Goal: Find specific fact: Find specific fact

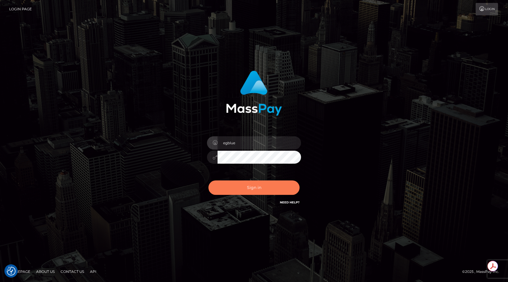
click at [259, 186] on button "Sign in" at bounding box center [253, 187] width 91 height 14
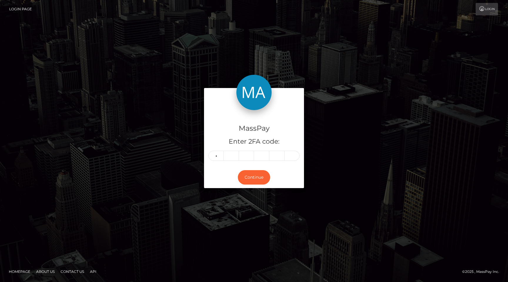
type input "0"
type input "2"
type input "0"
type input "1"
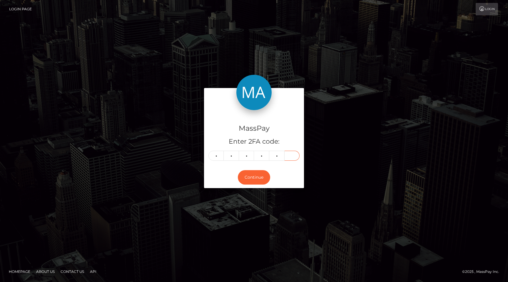
type input "2"
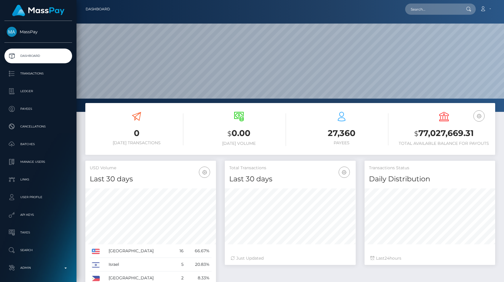
scroll to position [104, 131]
click at [438, 10] on input "text" at bounding box center [432, 9] width 55 height 11
paste input "c39164fc-783e-11f0-9703-0266f44cc279"
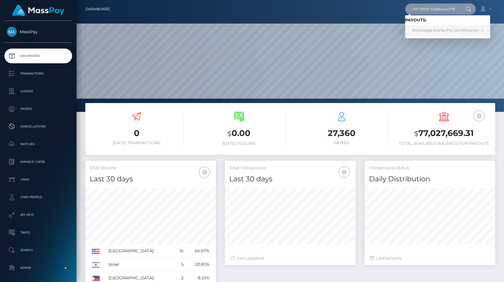
type input "c39164fc-783e-11f0-9703-0266f44cc279"
click at [442, 29] on link "Knowledge Events Pty Ltd (Whop Inc - )" at bounding box center [447, 30] width 85 height 11
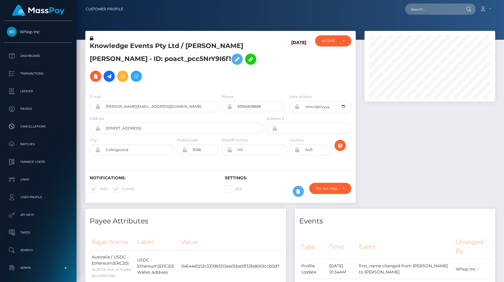
click at [192, 42] on h5 "Knowledge Events Pty Ltd / REID MICHAEL BATES - ID: poact_pcc5NrY9I6f1" at bounding box center [175, 62] width 171 height 43
click at [130, 62] on h5 "Knowledge Events Pty Ltd / REID MICHAEL BATES - ID: poact_pcc5NrY9I6f1" at bounding box center [175, 62] width 171 height 43
click at [129, 60] on h5 "Knowledge Events Pty Ltd / REID MICHAEL BATES - ID: poact_pcc5NrY9I6f1" at bounding box center [175, 62] width 171 height 43
copy h5 "poact_pcc5NrY9I6f1"
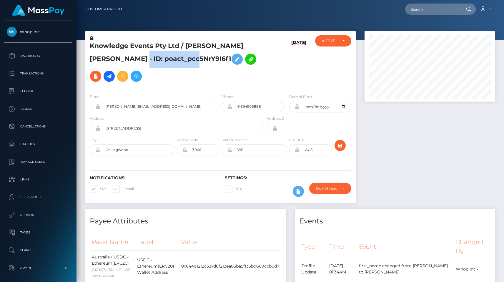
click at [143, 58] on h5 "Knowledge Events Pty Ltd / REID MICHAEL BATES - ID: poact_pcc5NrY9I6f1" at bounding box center [175, 62] width 171 height 43
click at [405, 150] on div at bounding box center [429, 120] width 139 height 178
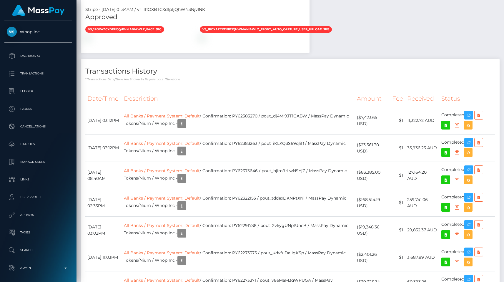
scroll to position [481, 0]
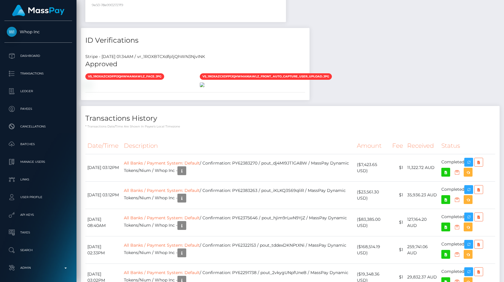
click at [204, 87] on img at bounding box center [202, 84] width 5 height 5
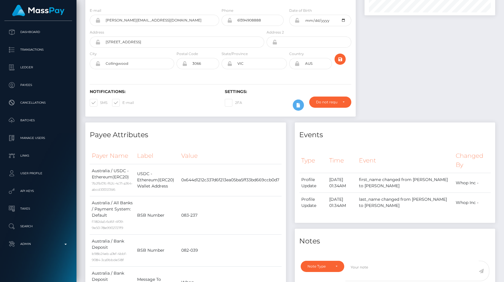
scroll to position [0, 0]
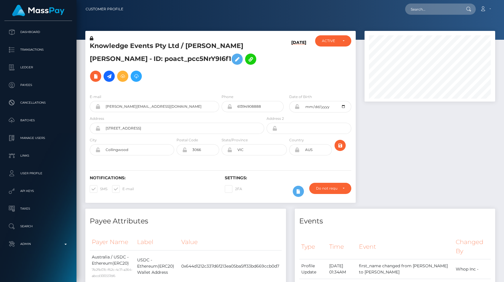
click at [371, 130] on div at bounding box center [429, 120] width 139 height 178
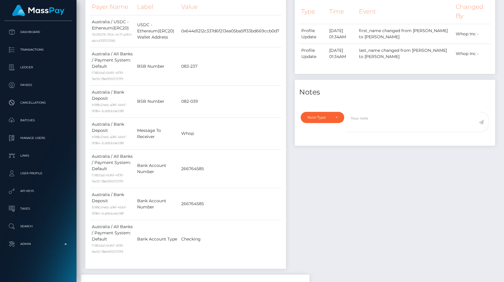
scroll to position [208, 0]
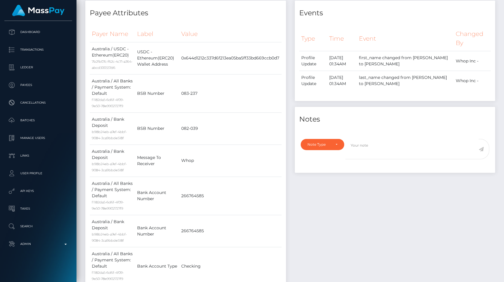
click at [289, 82] on div "Payee Attributes Payer Name Label Value Australia / USDC - Ethereum(ERC20) 7b2f…" at bounding box center [185, 151] width 209 height 301
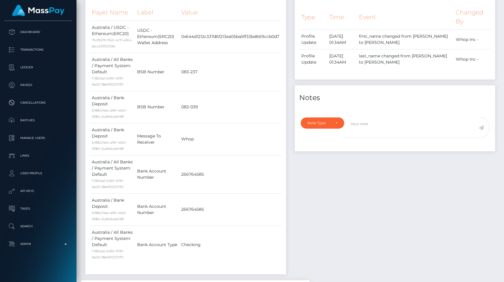
scroll to position [232, 0]
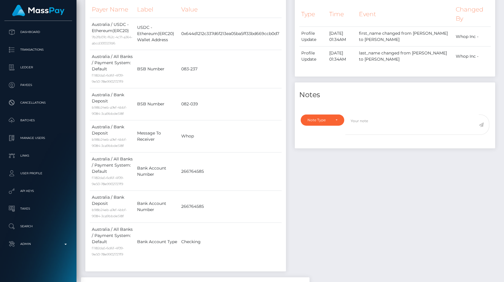
click at [289, 82] on div "Payee Attributes Payer Name Label Value Australia / USDC - Ethereum(ERC20) 7b2f…" at bounding box center [185, 126] width 209 height 301
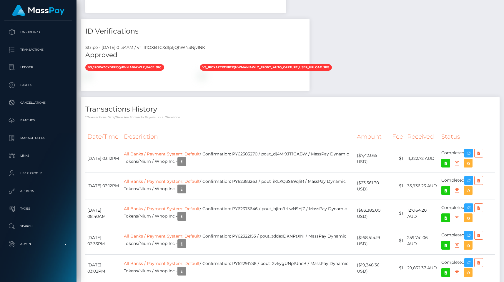
scroll to position [526, 0]
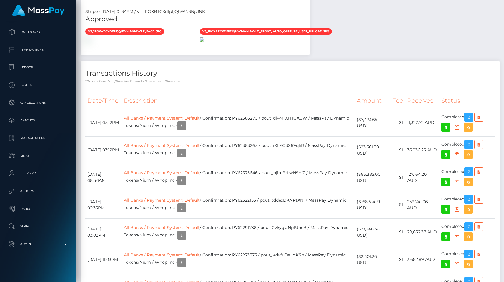
click at [204, 42] on img at bounding box center [202, 39] width 5 height 5
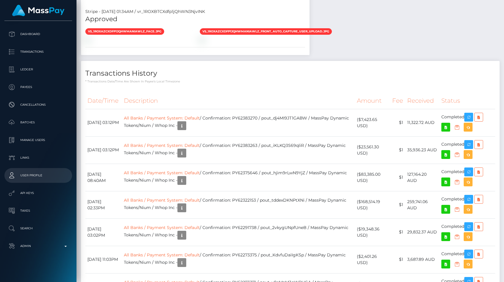
scroll to position [21, 0]
click at [191, 83] on div "Transactions History * Transactions date/time are shown in payee's local timezo…" at bounding box center [290, 72] width 418 height 23
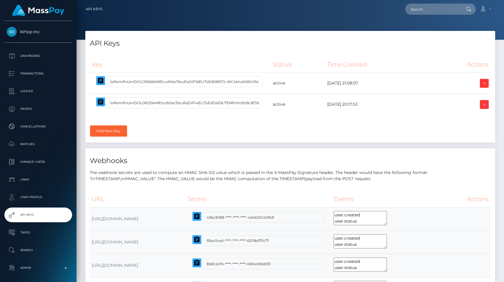
select select
click at [98, 79] on icon "button" at bounding box center [100, 80] width 5 height 6
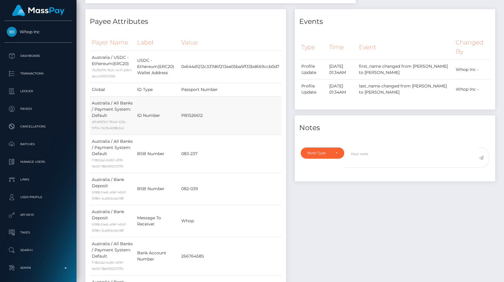
scroll to position [199, 0]
drag, startPoint x: 171, startPoint y: 106, endPoint x: 136, endPoint y: 99, distance: 34.9
click at [136, 99] on td "ID Number" at bounding box center [157, 116] width 44 height 38
copy td "ID Number"
click at [390, 204] on div "Events Type Time Event Changed By" at bounding box center [394, 186] width 209 height 353
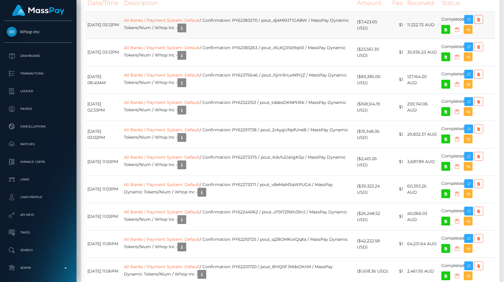
scroll to position [659, 0]
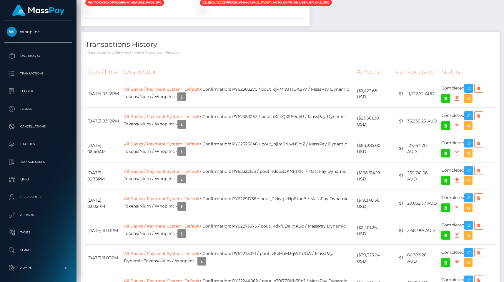
click at [420, 65] on div "Payee Attributes Payer Name Label Value Australia / USDC - Ethereum(ERC20) 7b2f…" at bounding box center [290, 42] width 418 height 984
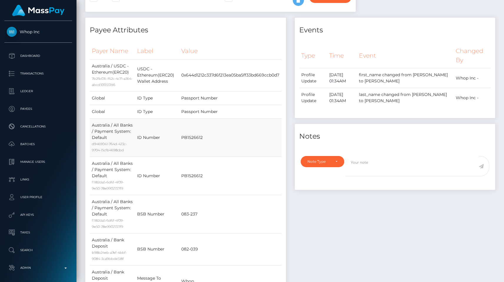
scroll to position [186, 0]
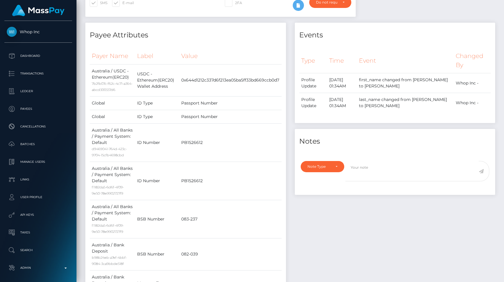
click at [417, 208] on div "Events Type Time Event Changed By" at bounding box center [394, 225] width 209 height 404
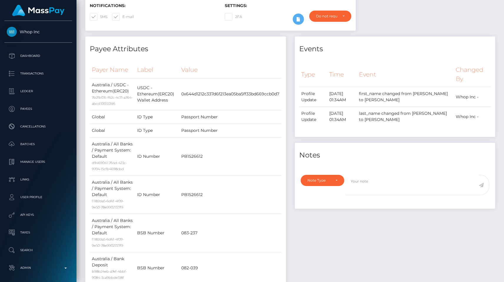
scroll to position [0, 0]
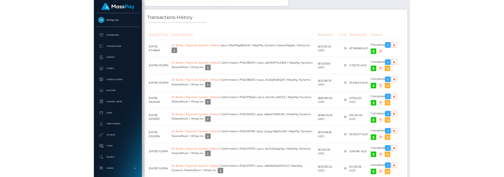
scroll to position [71, 131]
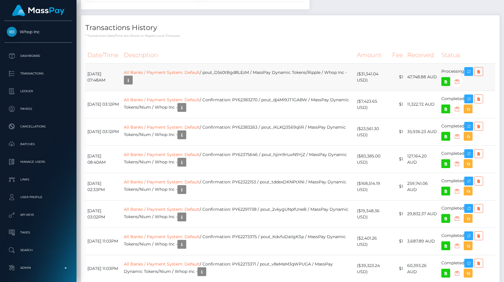
click at [246, 91] on td "All Banks / Payment System: Default / pout_D5s0tBgd8LEzM / MassPay Dynamic Toke…" at bounding box center [238, 76] width 233 height 27
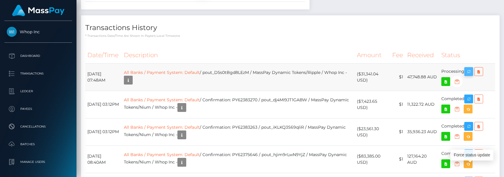
click at [466, 76] on button "button" at bounding box center [468, 71] width 9 height 9
